Goal: Check status: Check status

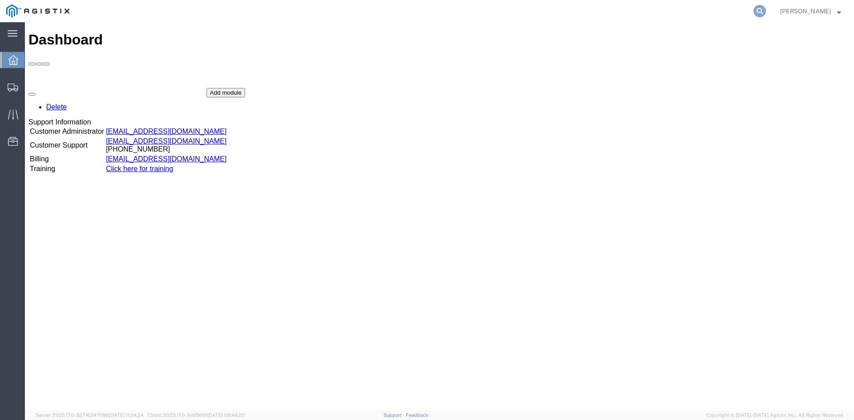
click at [766, 10] on icon at bounding box center [760, 11] width 12 height 12
paste input "55701901"
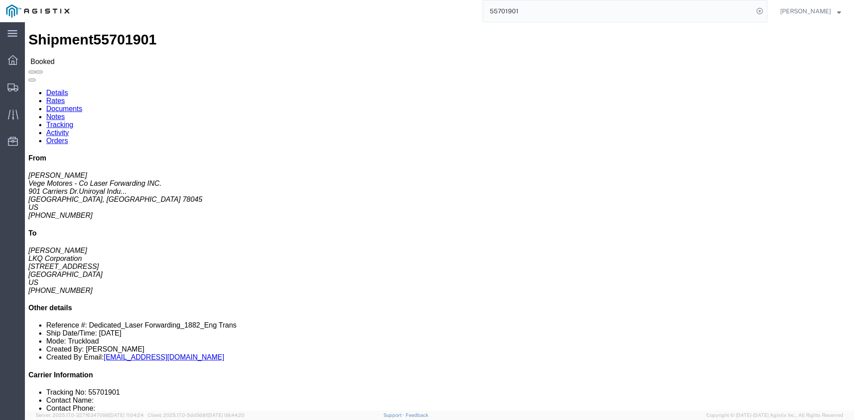
click link "Rates"
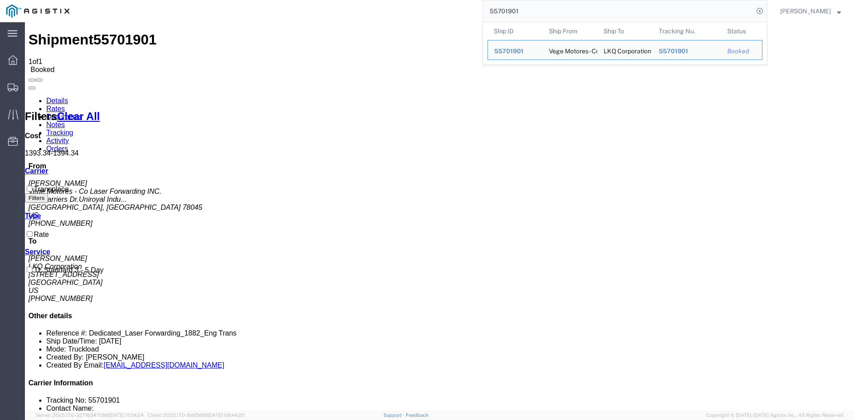
drag, startPoint x: 561, startPoint y: 16, endPoint x: 431, endPoint y: 4, distance: 130.9
click at [431, 4] on div "55701901 Ship ID Ship From Ship To Tracking Nu. Status Ship ID 55701901 Ship Fr…" at bounding box center [422, 11] width 692 height 22
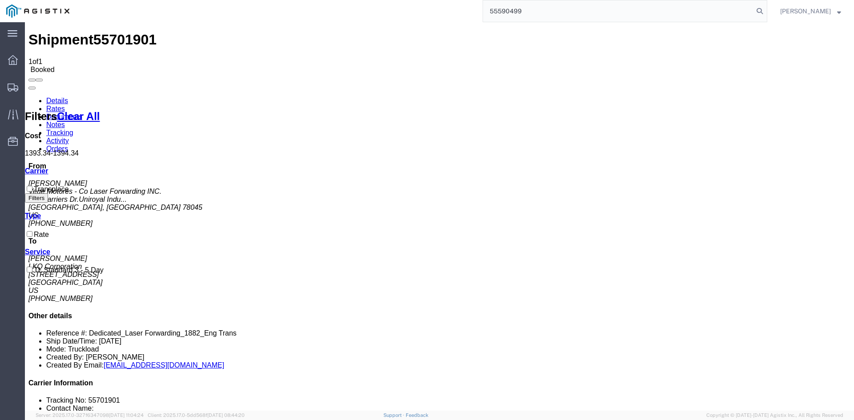
type input "55590499"
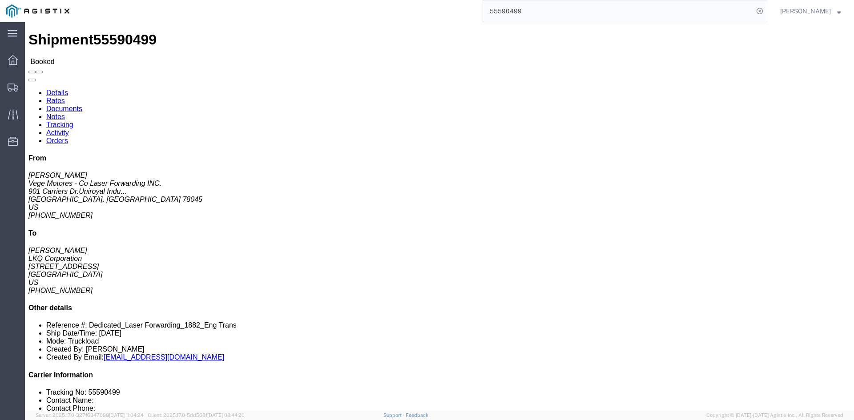
click link "Rates"
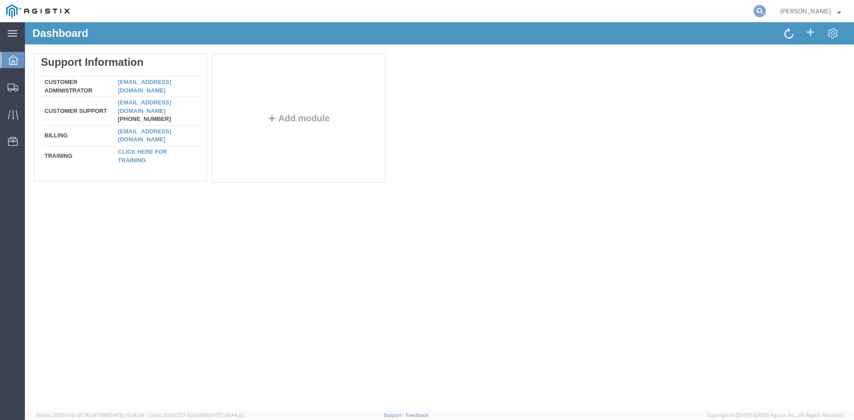
click at [766, 9] on icon at bounding box center [760, 11] width 12 height 12
paste input "56431553"
type input "56431553"
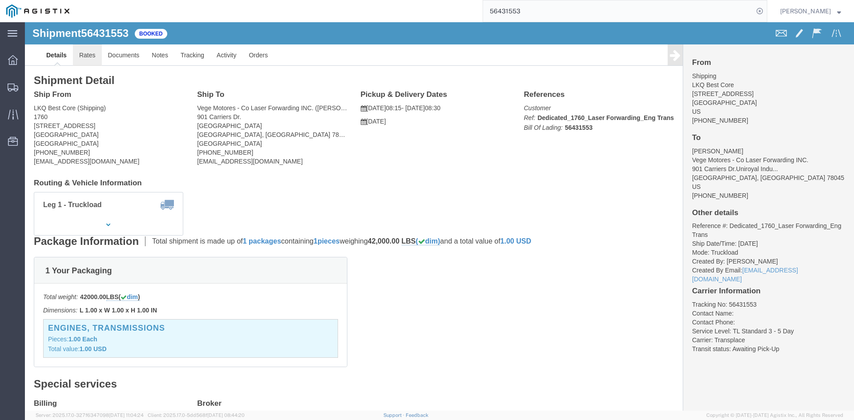
click link "Rates"
